Goal: Task Accomplishment & Management: Manage account settings

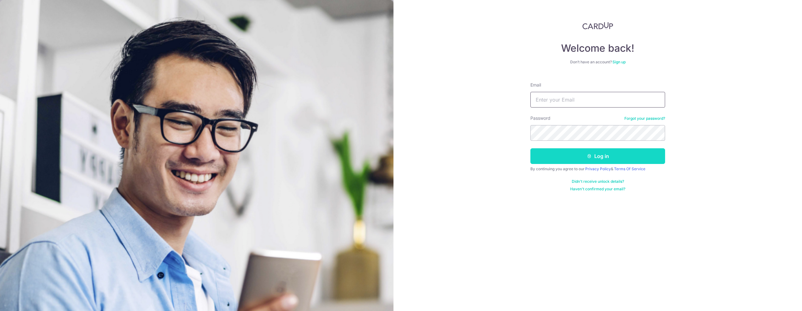
type input "[EMAIL_ADDRESS][DOMAIN_NAME]"
click at [591, 154] on icon "submit" at bounding box center [589, 156] width 5 height 5
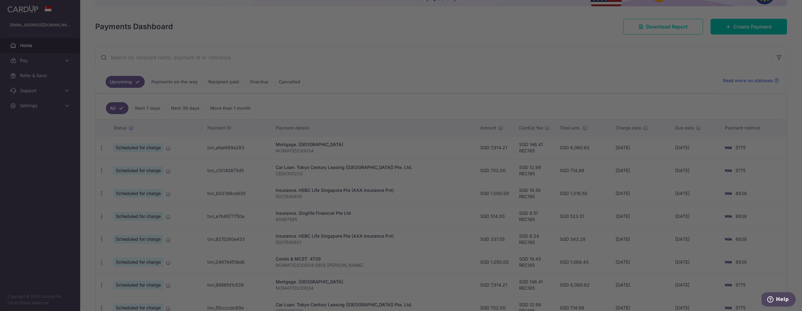
scroll to position [76, 0]
